Goal: Find specific page/section: Find specific page/section

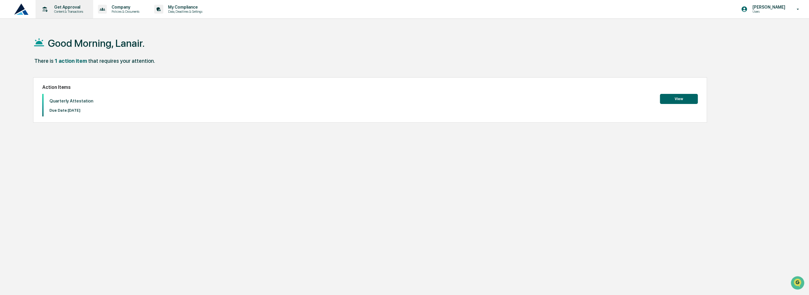
click at [67, 13] on p "Content & Transactions" at bounding box center [67, 11] width 37 height 4
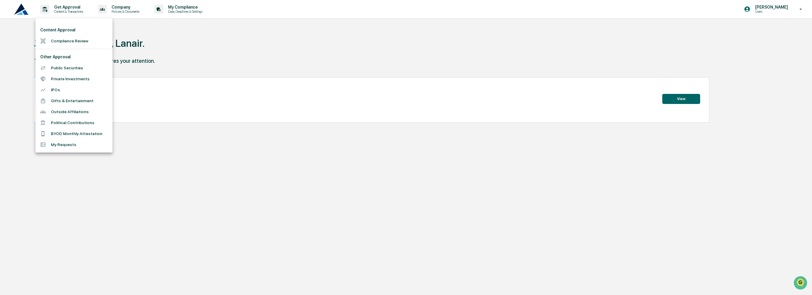
click at [159, 54] on div at bounding box center [406, 147] width 812 height 295
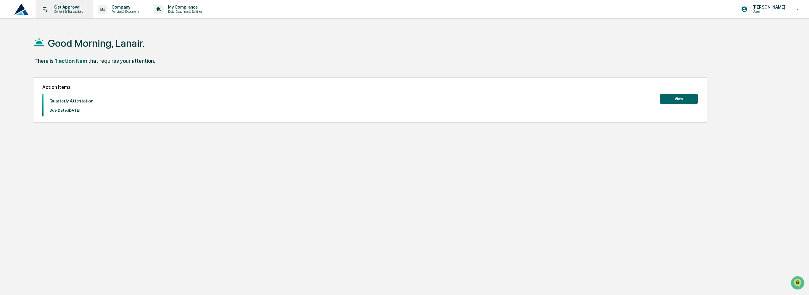
click at [73, 11] on p "Content & Transactions" at bounding box center [67, 11] width 37 height 4
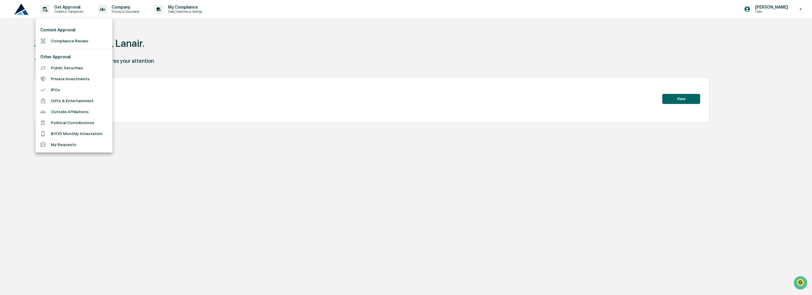
click at [92, 102] on li "Gifts & Entertainment" at bounding box center [74, 100] width 77 height 11
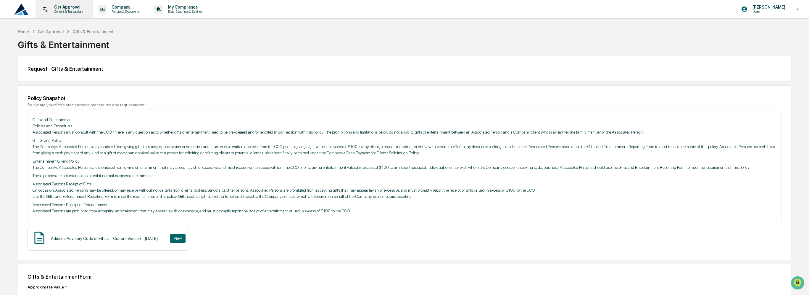
click at [66, 13] on p "Content & Transactions" at bounding box center [67, 11] width 37 height 4
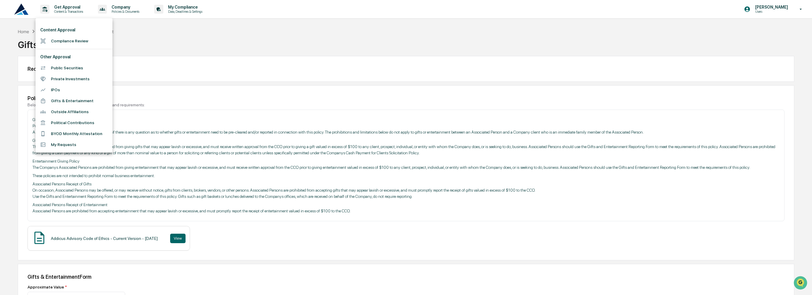
click at [131, 10] on div at bounding box center [406, 147] width 812 height 295
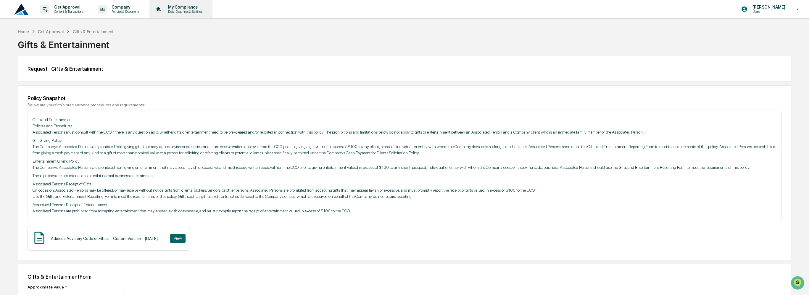
click at [183, 12] on p "Data, Deadlines & Settings" at bounding box center [184, 11] width 42 height 4
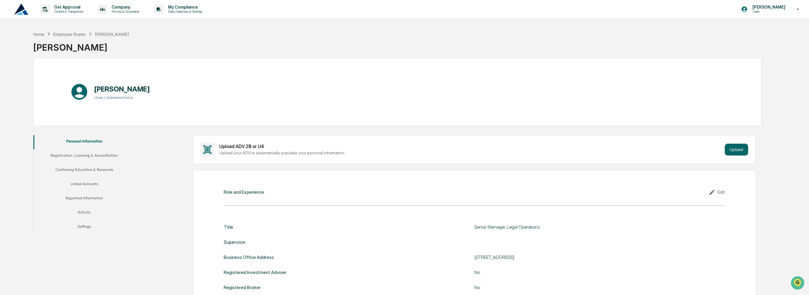
click at [98, 155] on button "Registration, Licensing & Accreditation" at bounding box center [83, 156] width 101 height 14
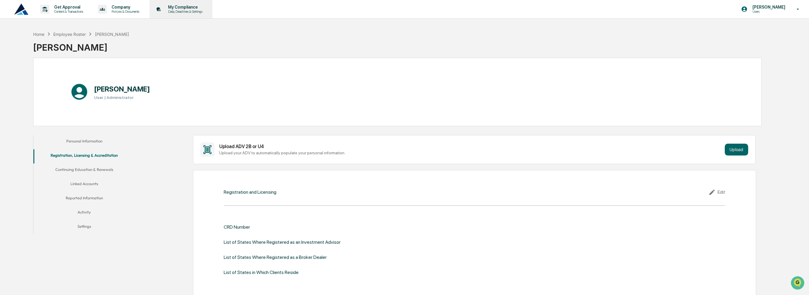
click at [181, 11] on p "Data, Deadlines & Settings" at bounding box center [184, 11] width 42 height 4
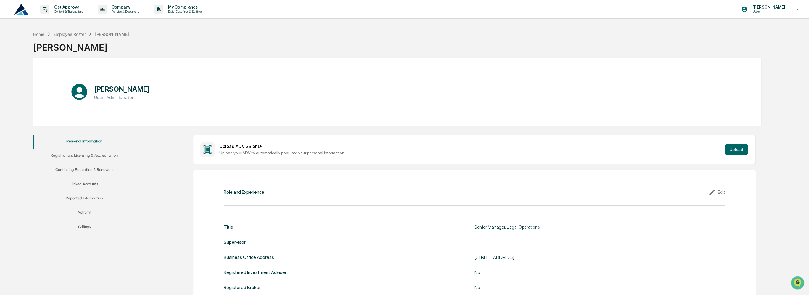
click at [91, 155] on button "Registration, Licensing & Accreditation" at bounding box center [83, 156] width 101 height 14
